Goal: Information Seeking & Learning: Learn about a topic

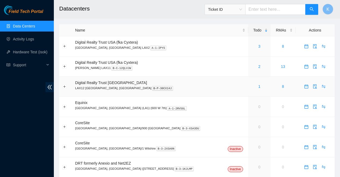
click at [26, 68] on span "Support" at bounding box center [29, 65] width 32 height 11
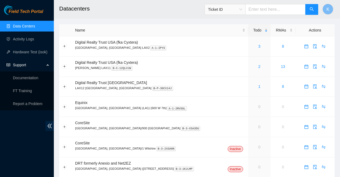
click at [30, 80] on link "Documentation" at bounding box center [25, 78] width 25 height 4
